Goal: Information Seeking & Learning: Learn about a topic

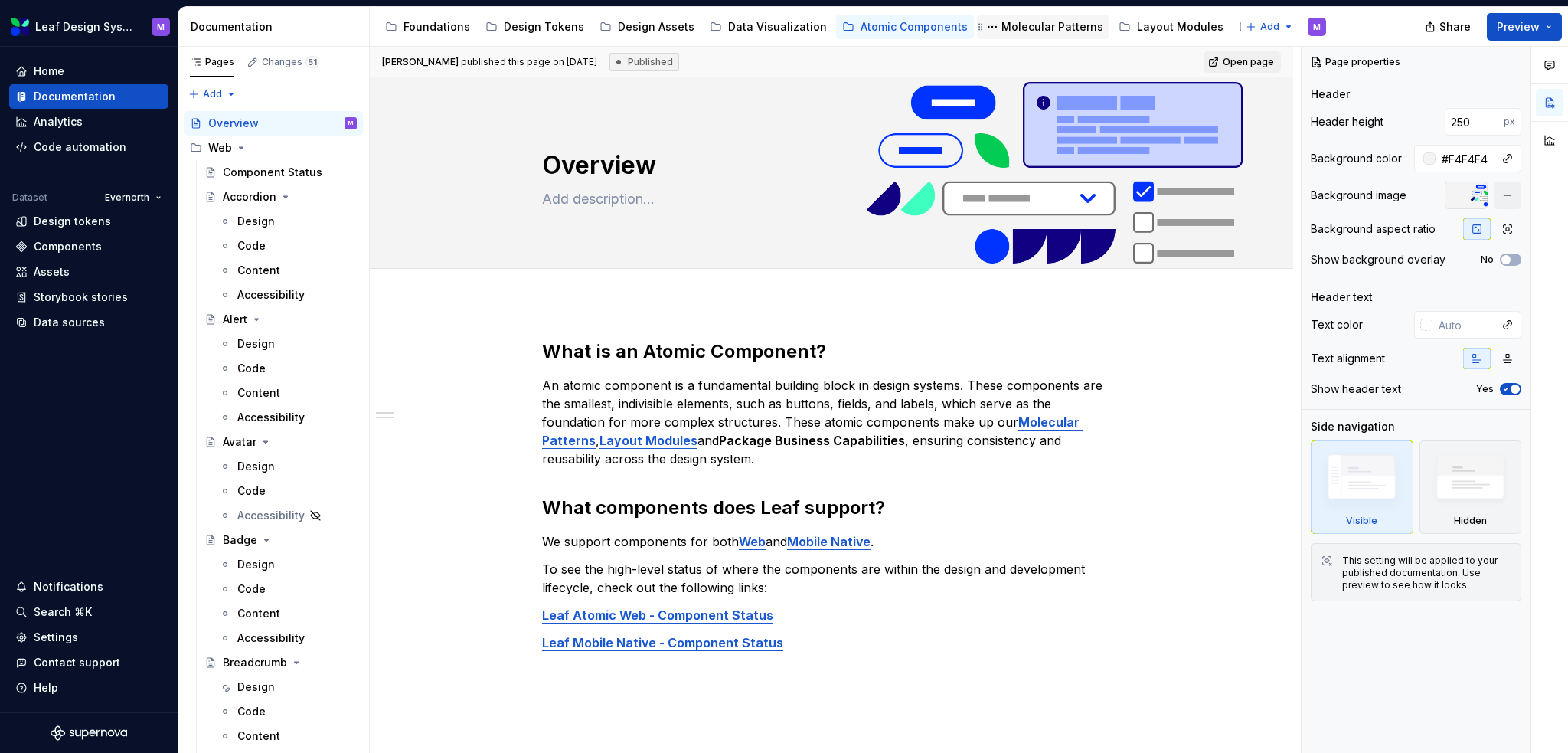
click at [1005, 33] on div "Molecular Patterns" at bounding box center [1052, 27] width 102 height 16
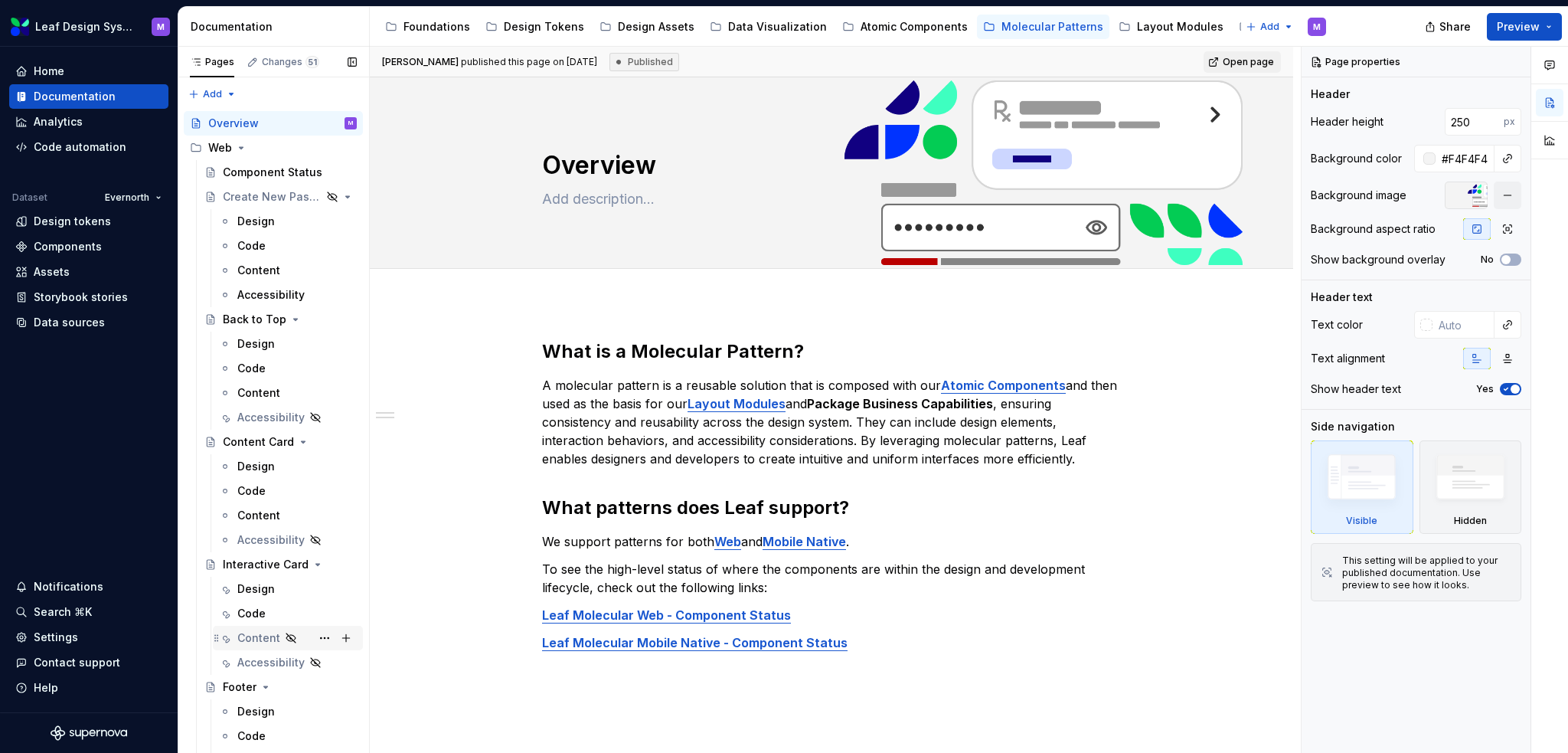
click at [250, 627] on div "Content" at bounding box center [296, 637] width 119 height 21
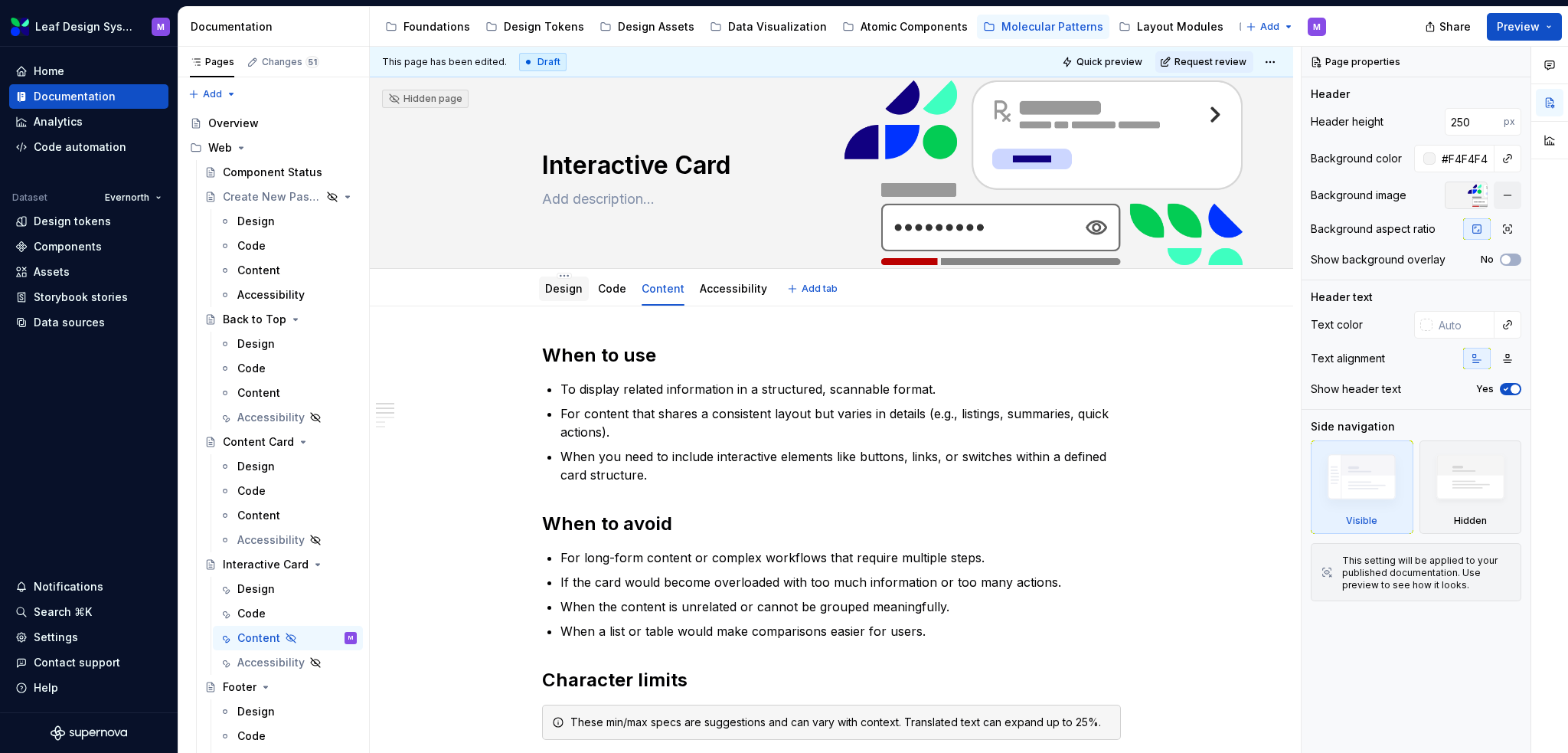
click at [562, 295] on link "Design" at bounding box center [564, 288] width 38 height 13
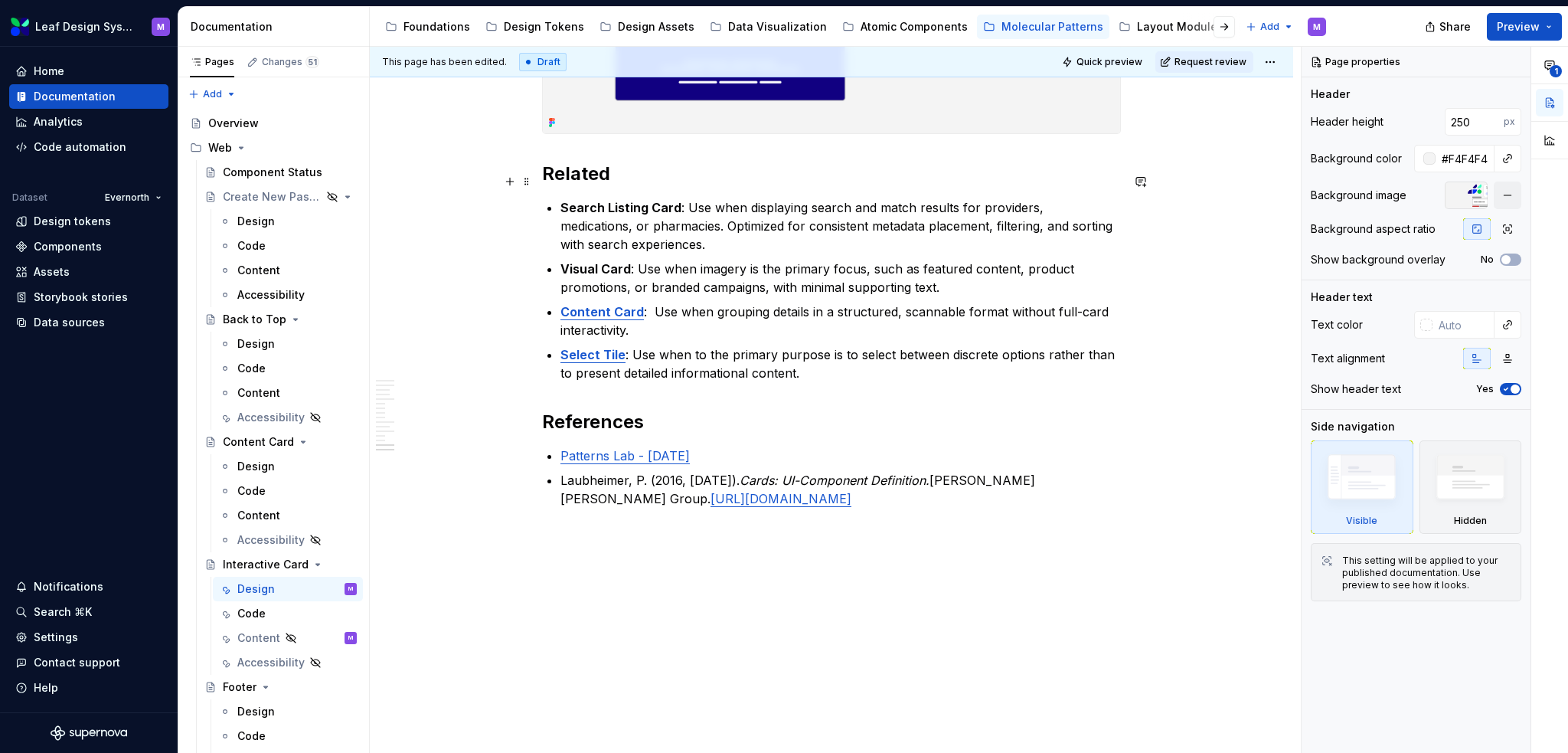
scroll to position [8428, 0]
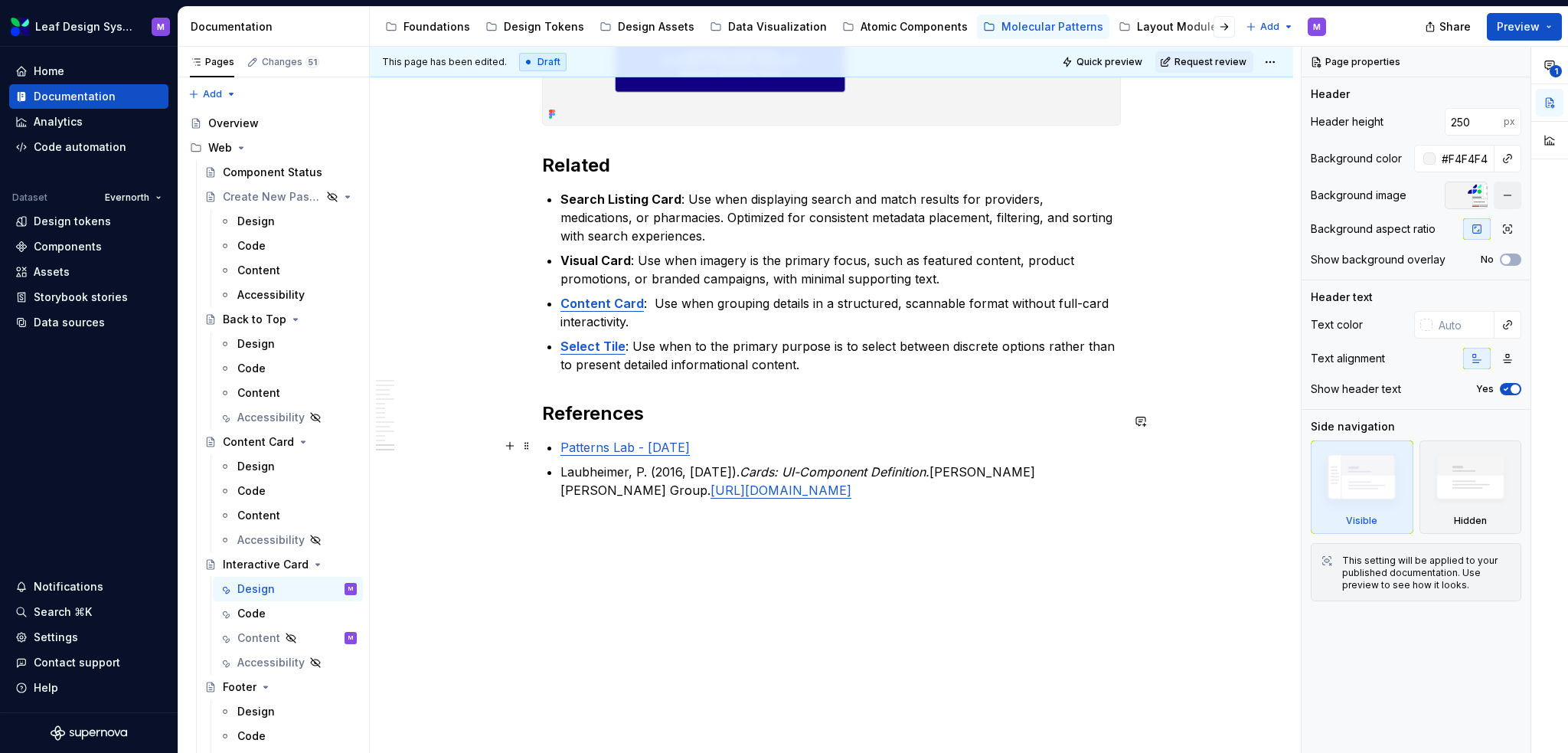
click at [851, 483] on link "[URL][DOMAIN_NAME]" at bounding box center [781, 490] width 141 height 16
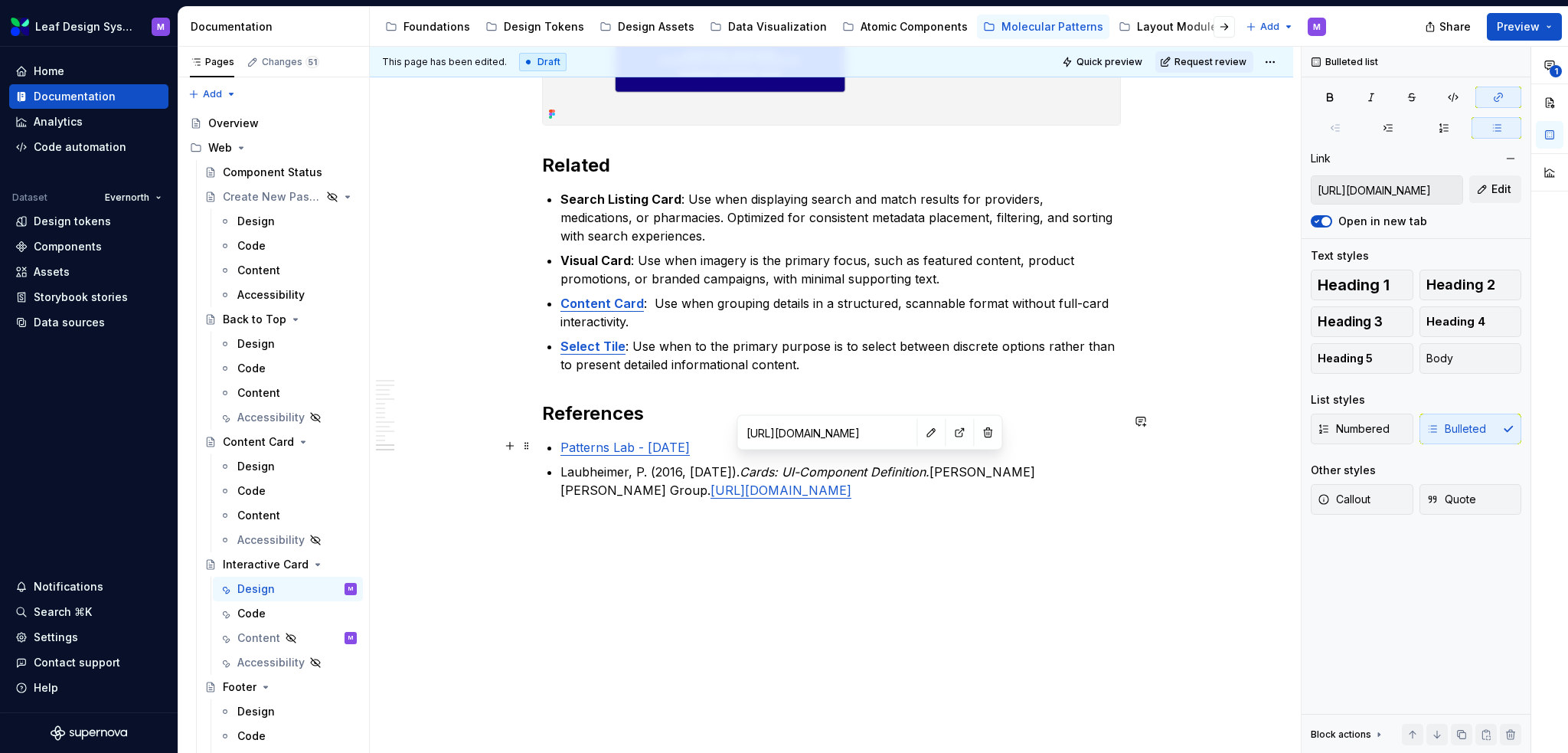
click at [849, 483] on link "[URL][DOMAIN_NAME]" at bounding box center [781, 490] width 141 height 16
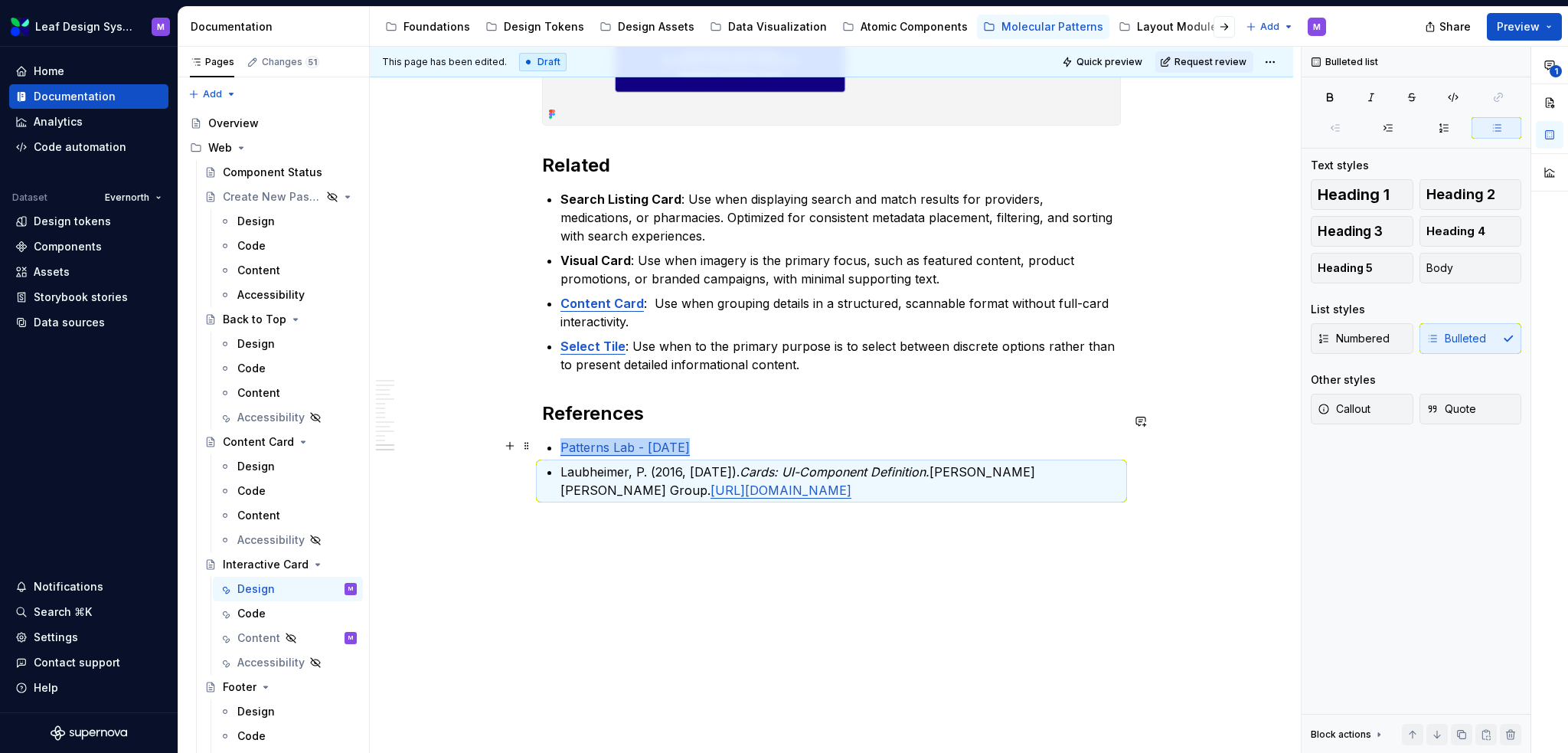
click at [815, 483] on link "[URL][DOMAIN_NAME]" at bounding box center [781, 490] width 141 height 16
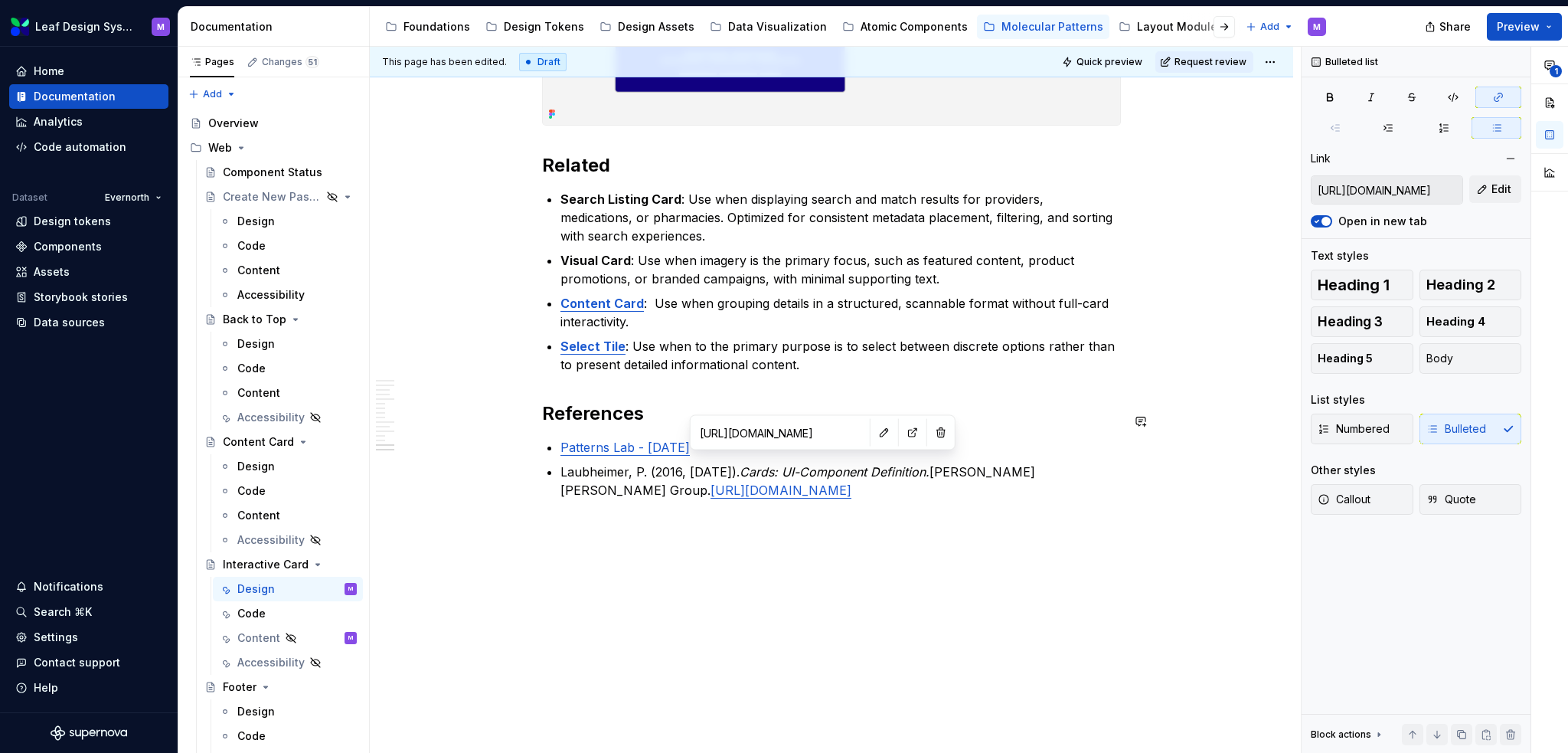
click at [815, 428] on input "[URL][DOMAIN_NAME]" at bounding box center [780, 433] width 173 height 28
click at [902, 431] on button "button" at bounding box center [912, 432] width 21 height 21
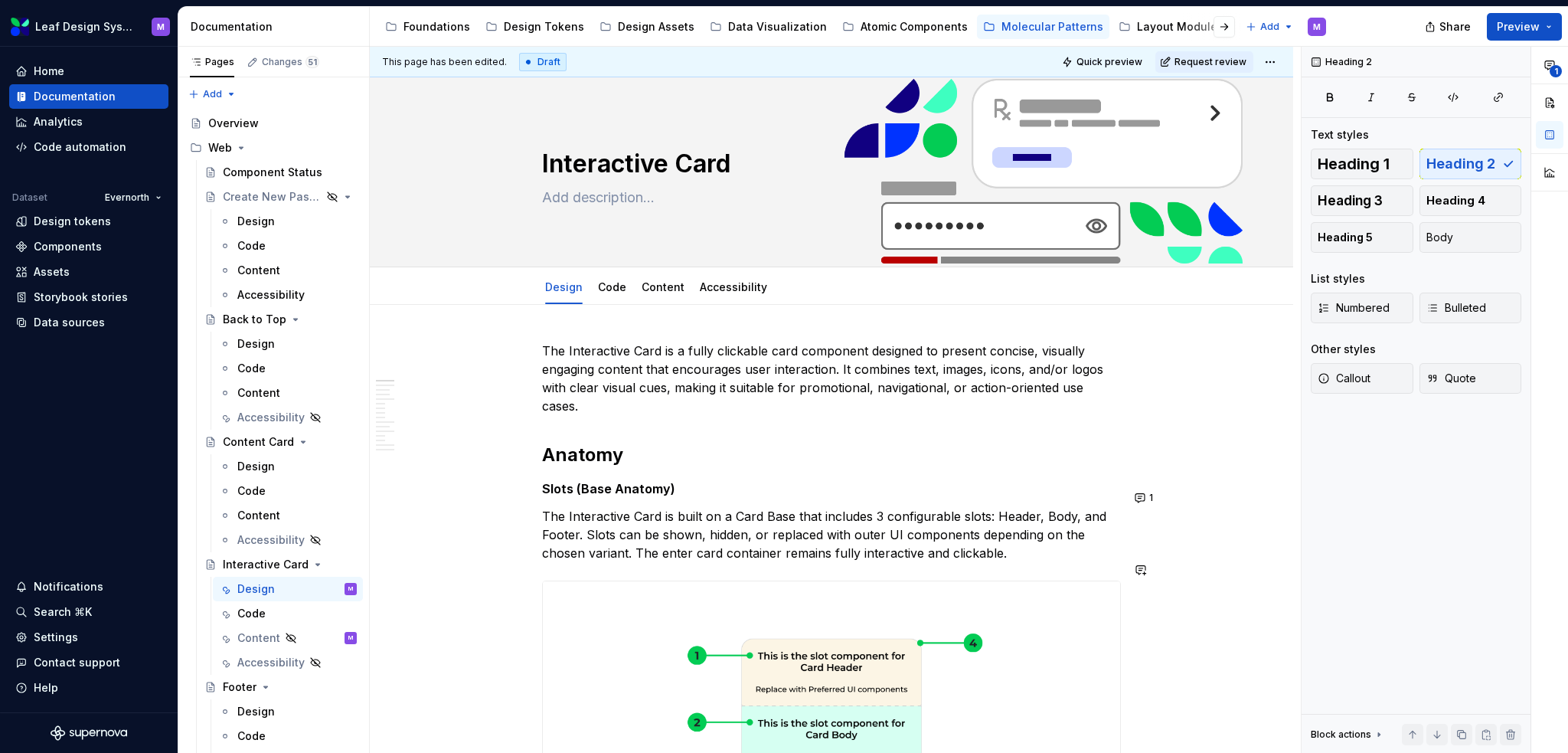
scroll to position [0, 0]
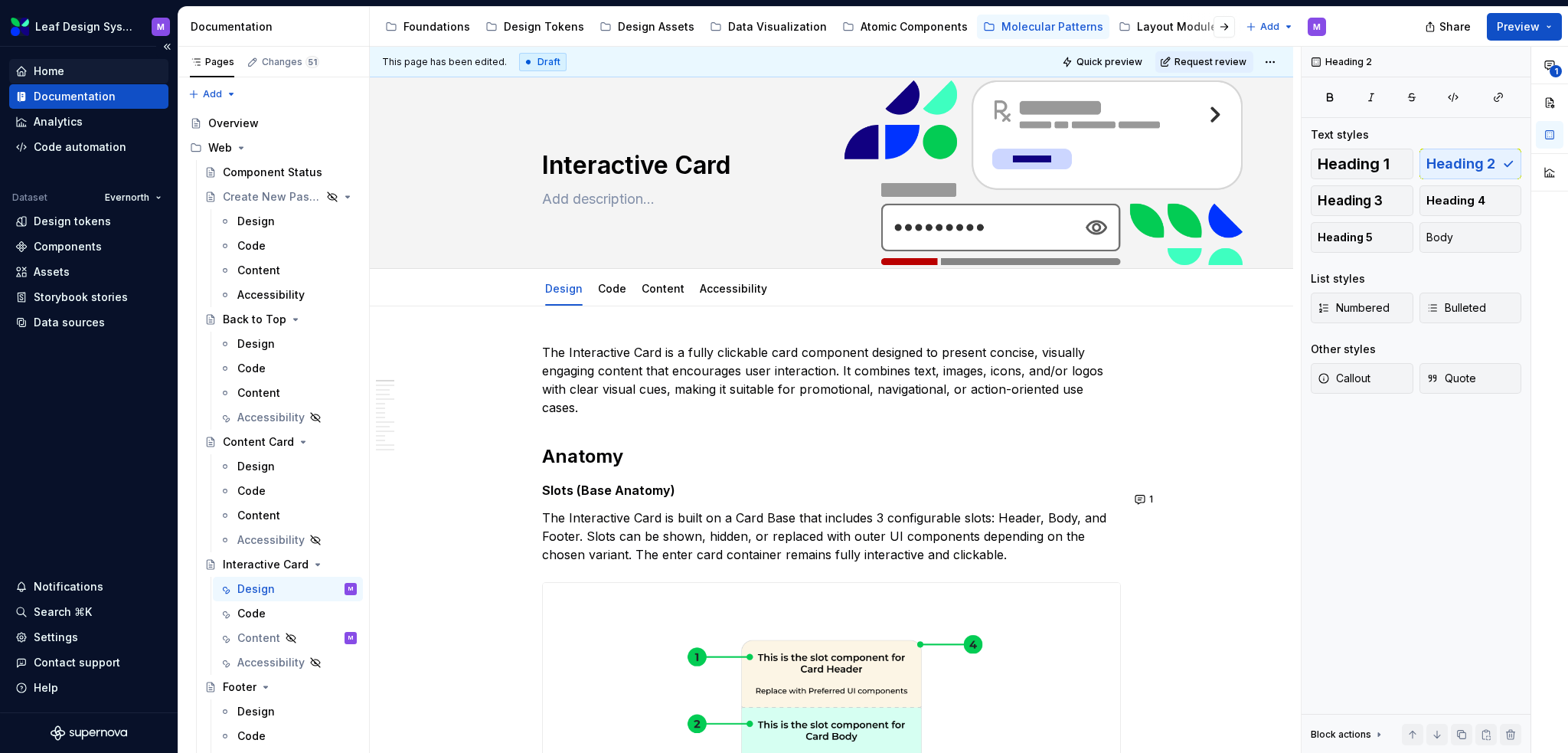
click at [73, 66] on div "Home" at bounding box center [89, 71] width 147 height 16
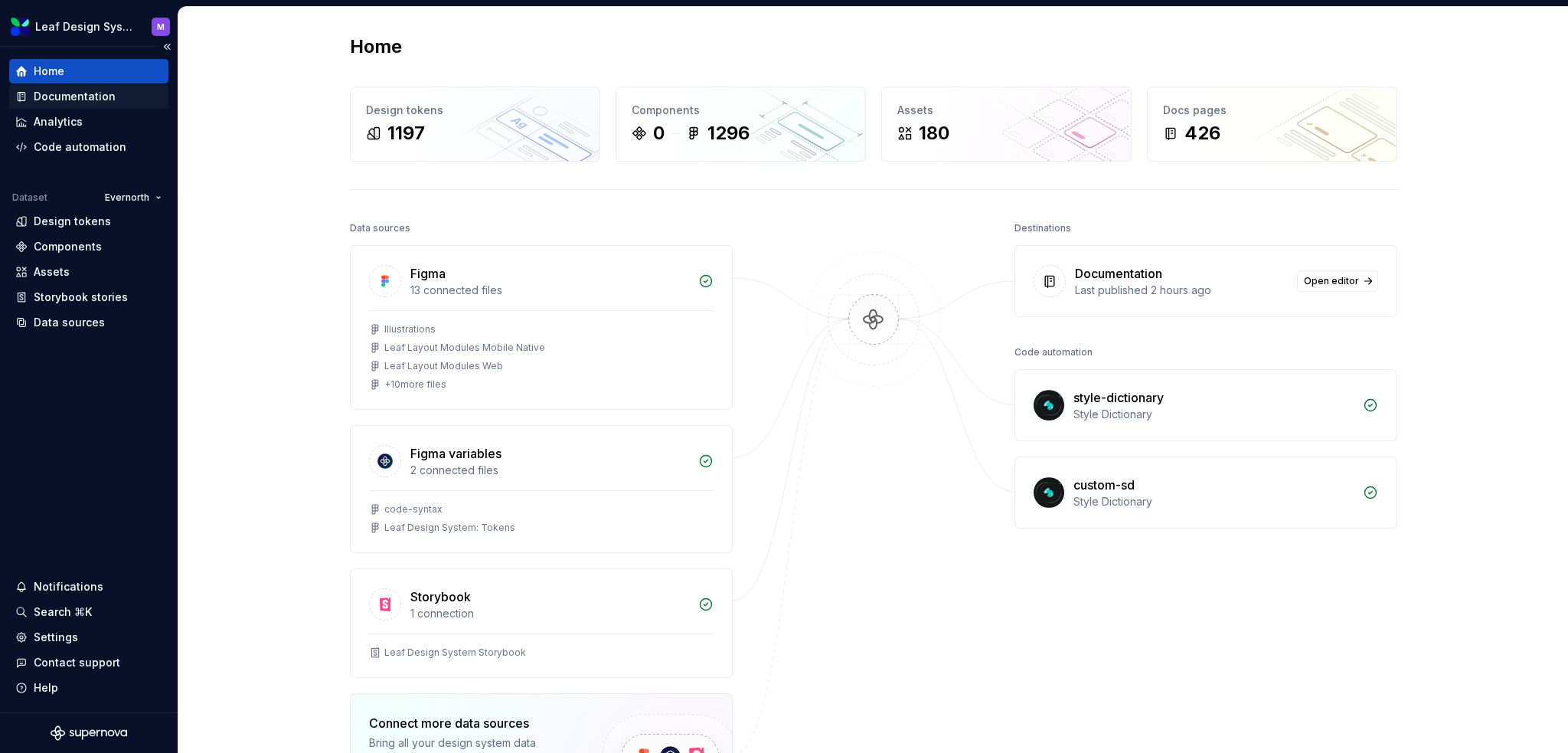
click at [111, 97] on div "Documentation" at bounding box center [74, 96] width 82 height 16
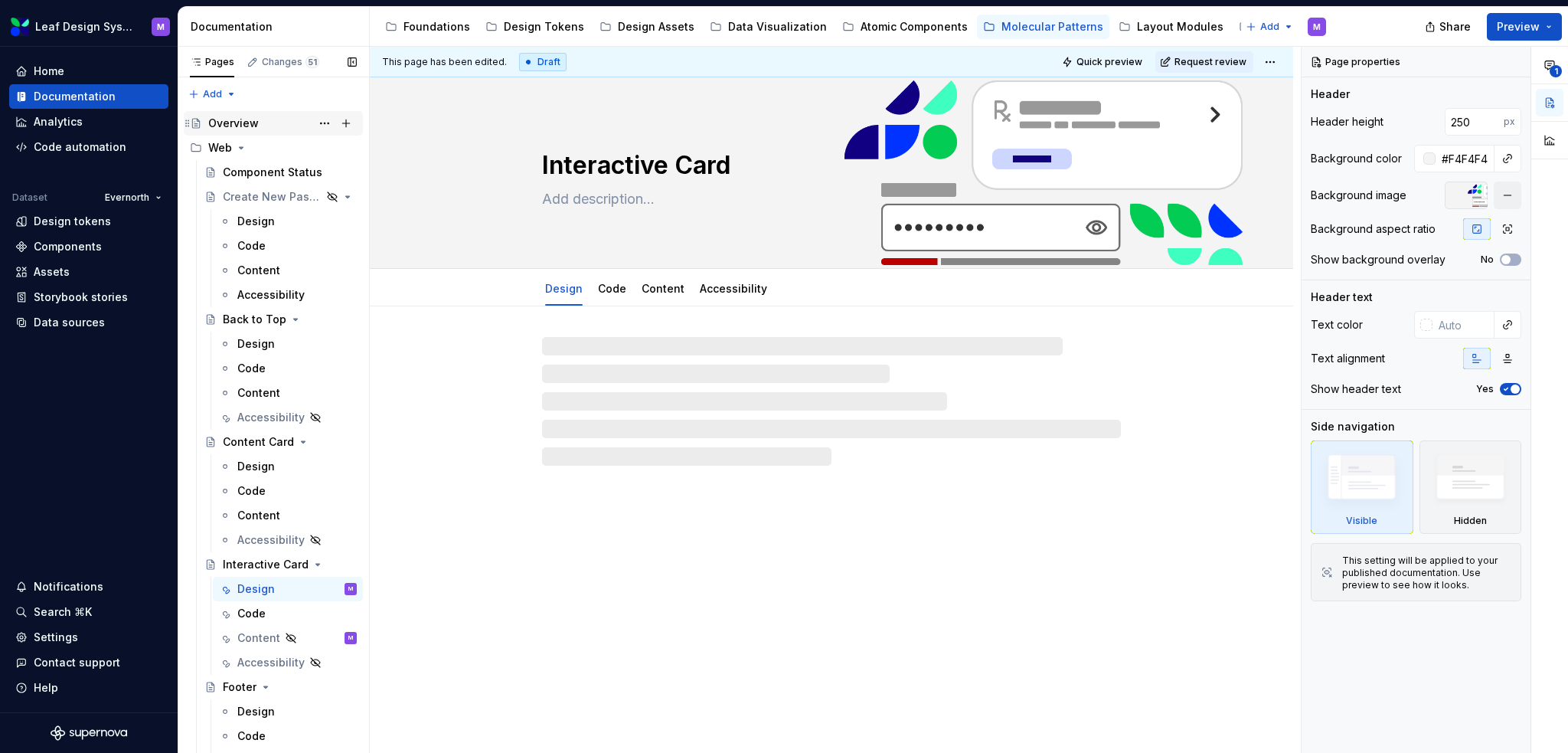
click at [241, 125] on div "Overview" at bounding box center [233, 123] width 51 height 16
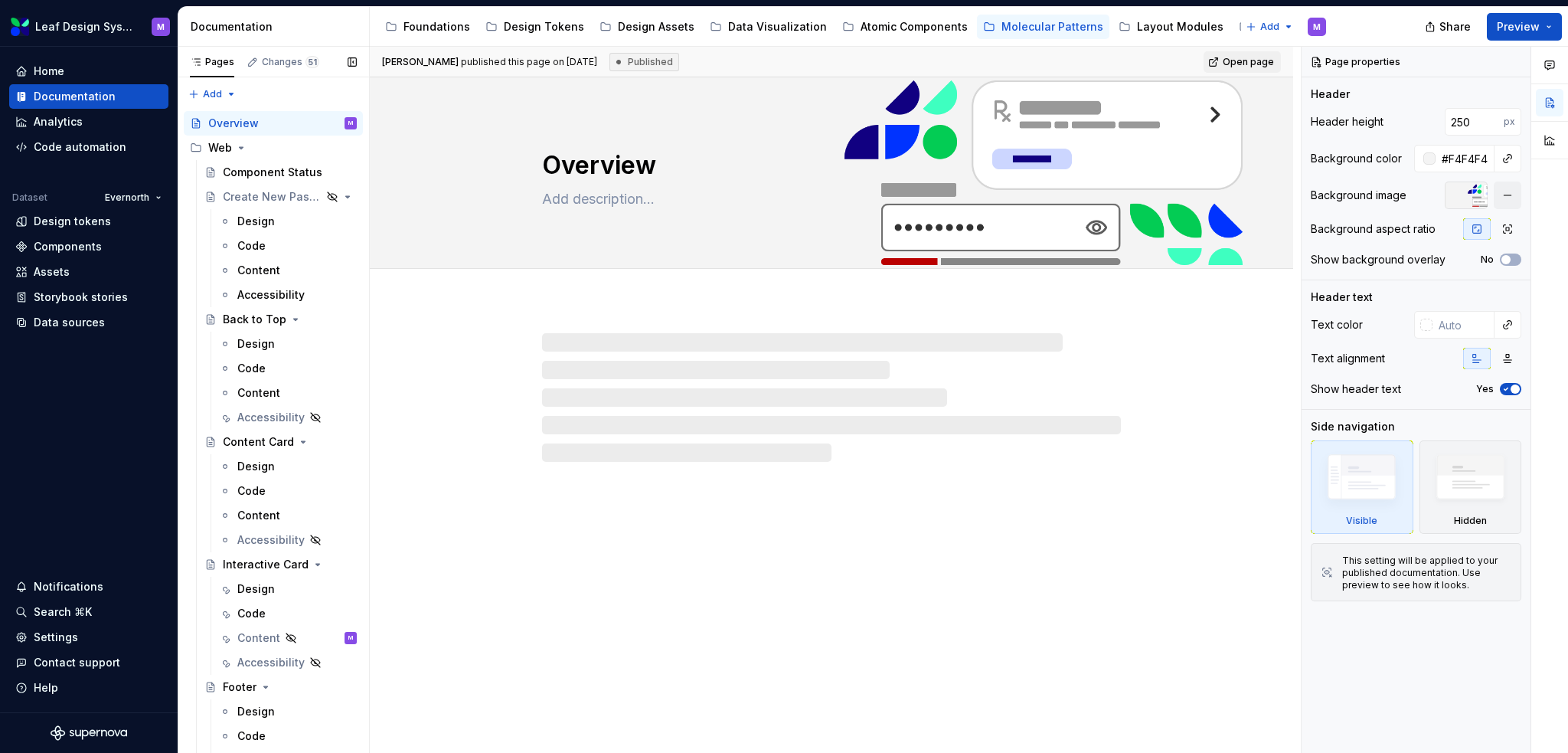
click at [0, 0] on button "Page tree" at bounding box center [0, 0] width 0 height 0
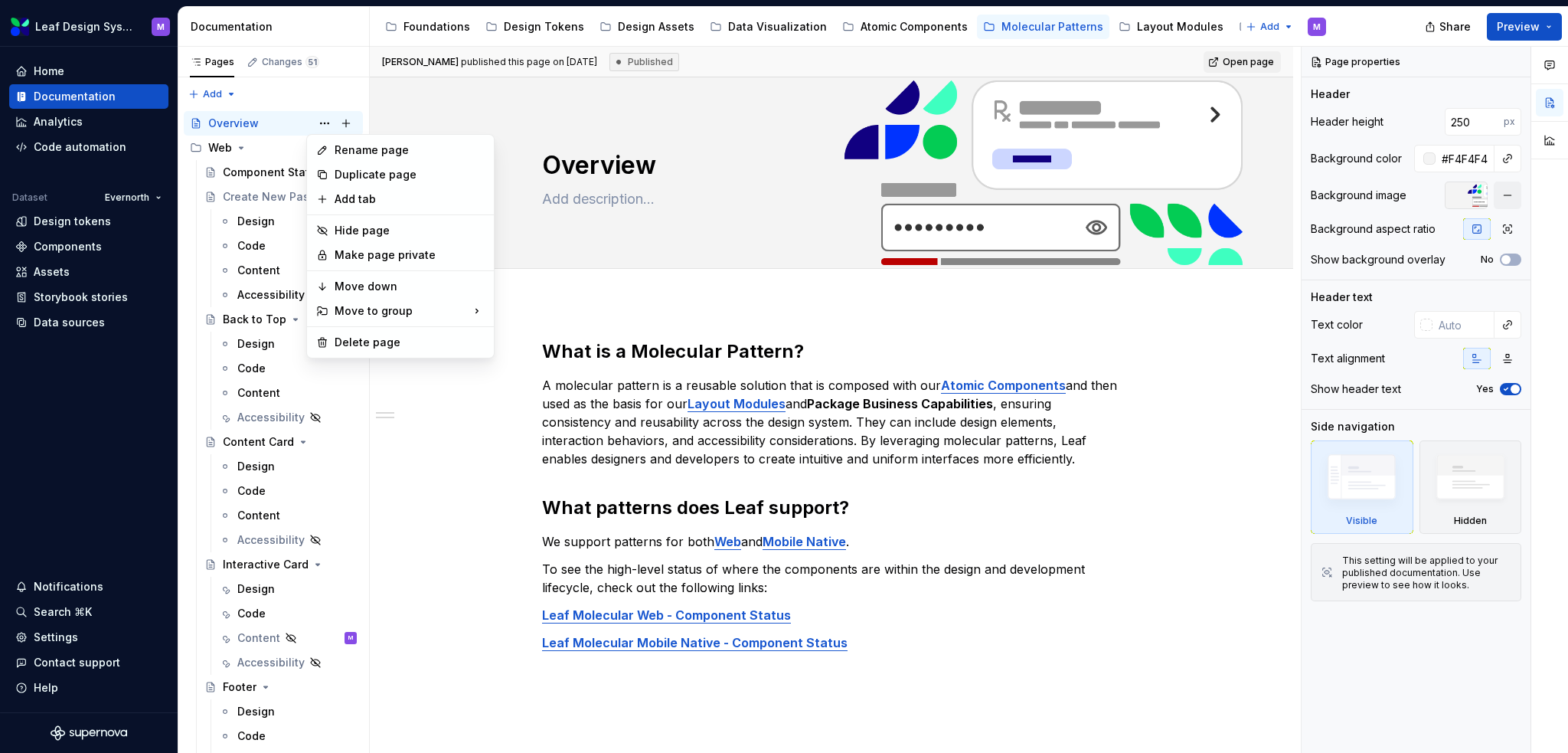
click at [1240, 62] on html "Leaf Design System M Home Documentation Analytics Code automation Dataset Evern…" at bounding box center [784, 376] width 1568 height 753
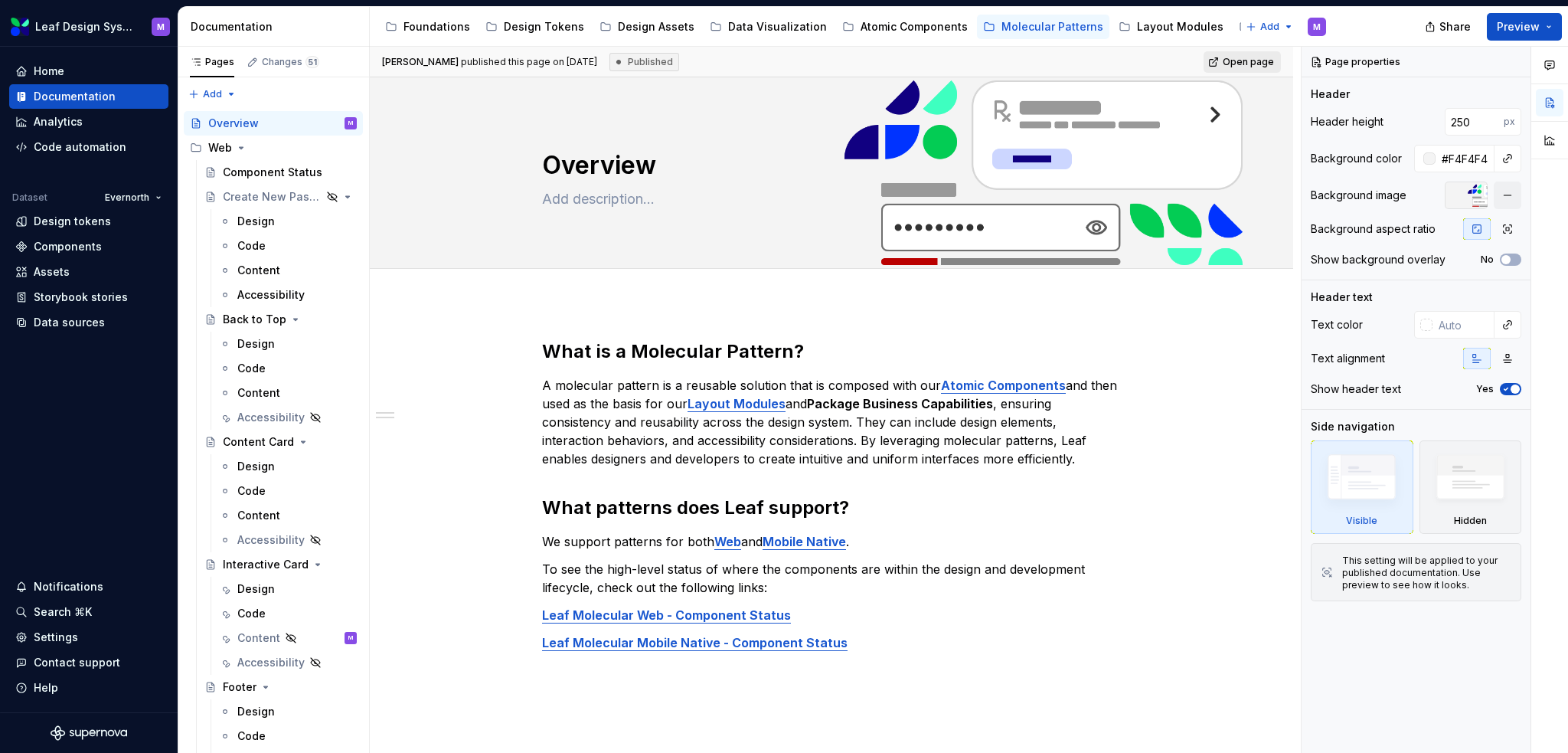
click at [1243, 61] on span "Open page" at bounding box center [1248, 61] width 51 height 12
type textarea "*"
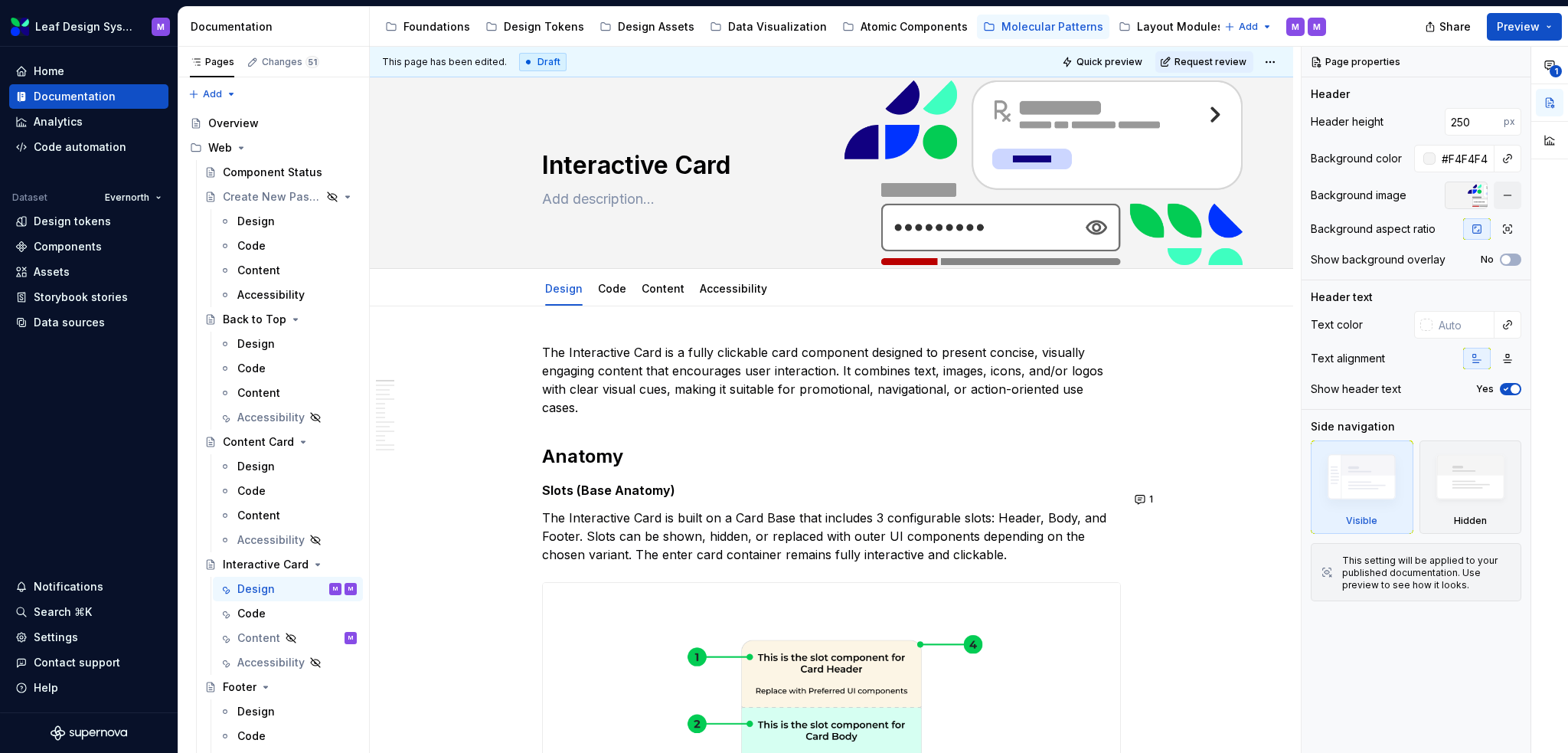
type textarea "*"
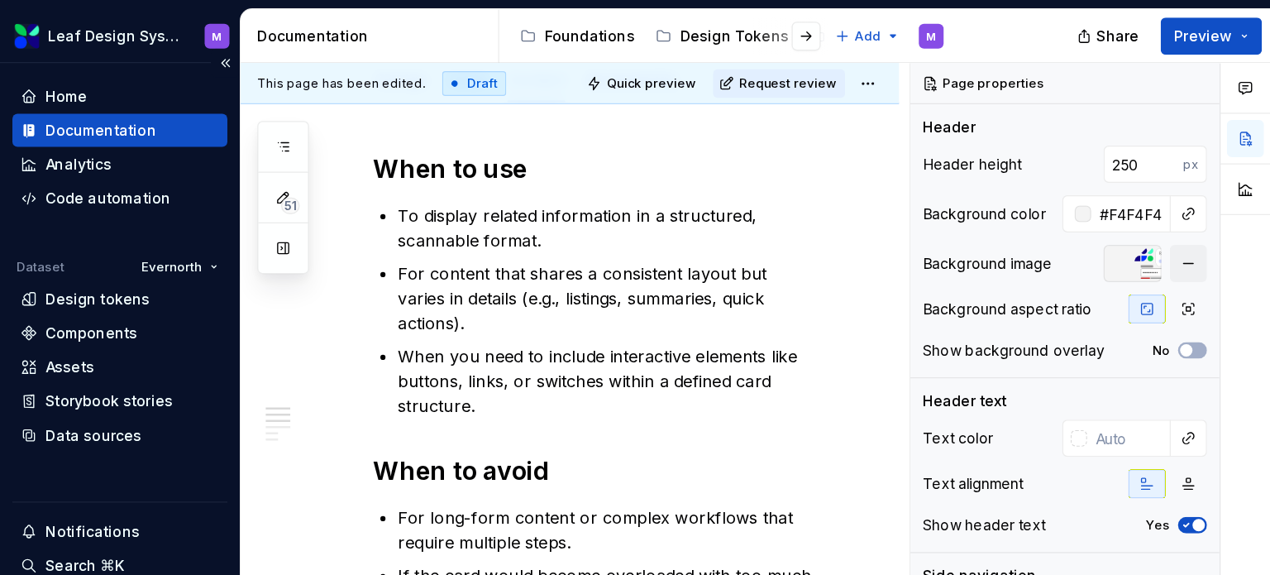
scroll to position [248, 0]
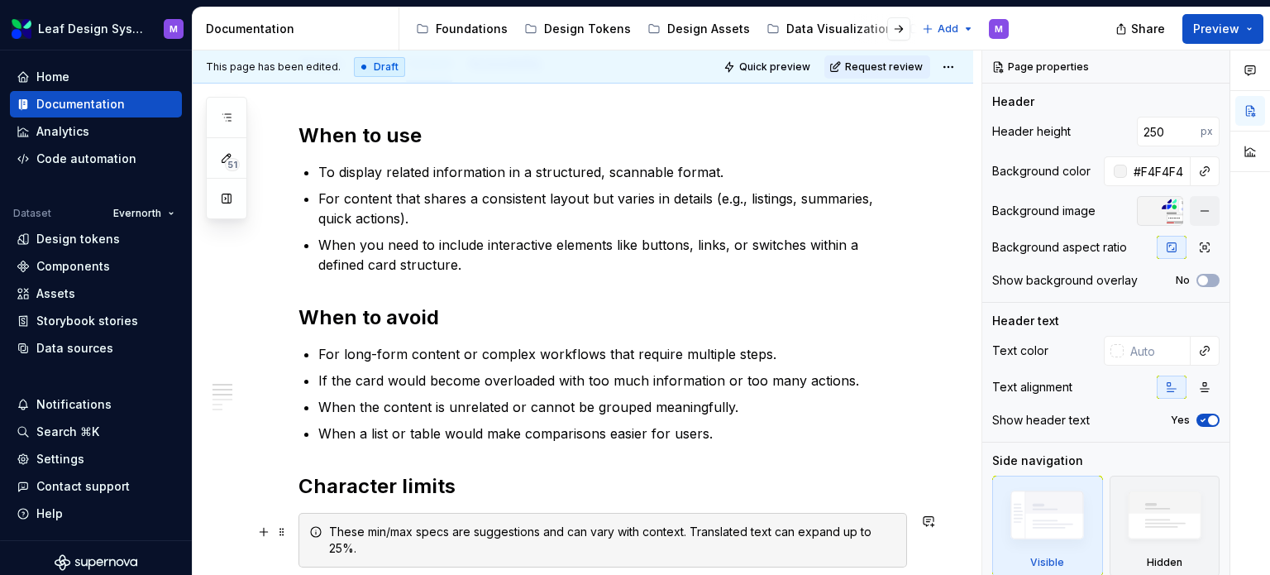
type textarea "*"
